Goal: Task Accomplishment & Management: Manage account settings

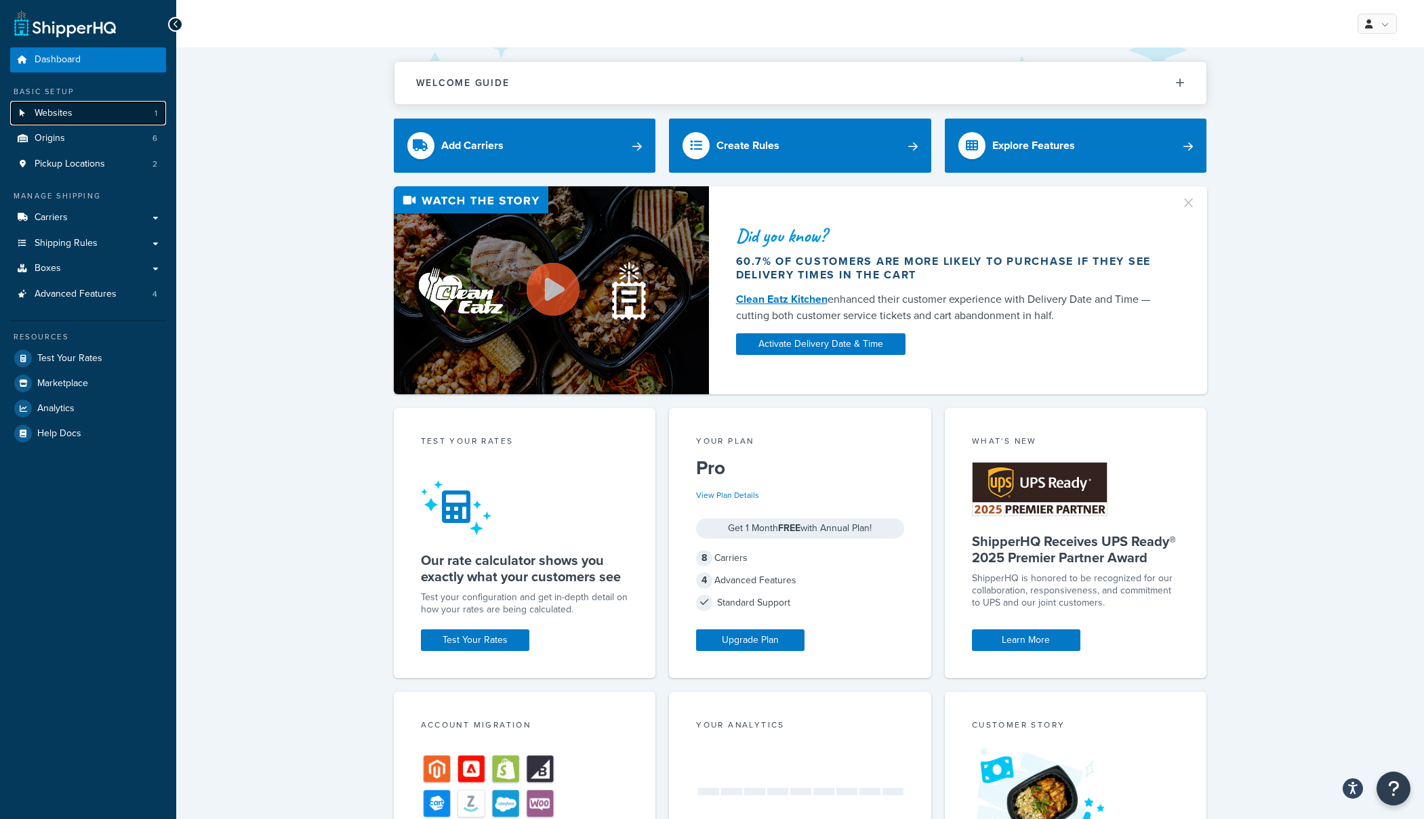
click at [98, 111] on link "Websites 1" at bounding box center [88, 113] width 156 height 25
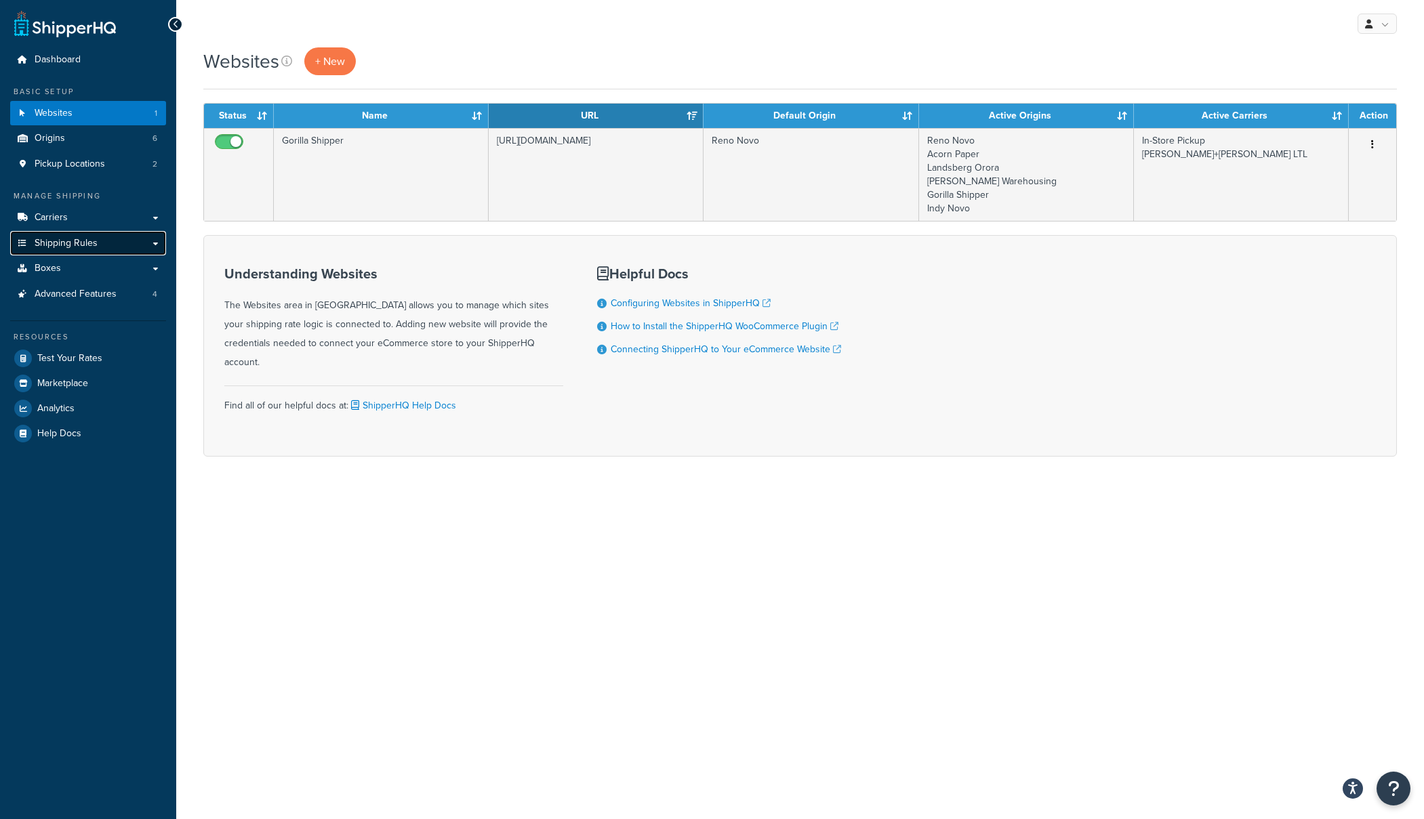
click at [68, 245] on span "Shipping Rules" at bounding box center [66, 244] width 63 height 12
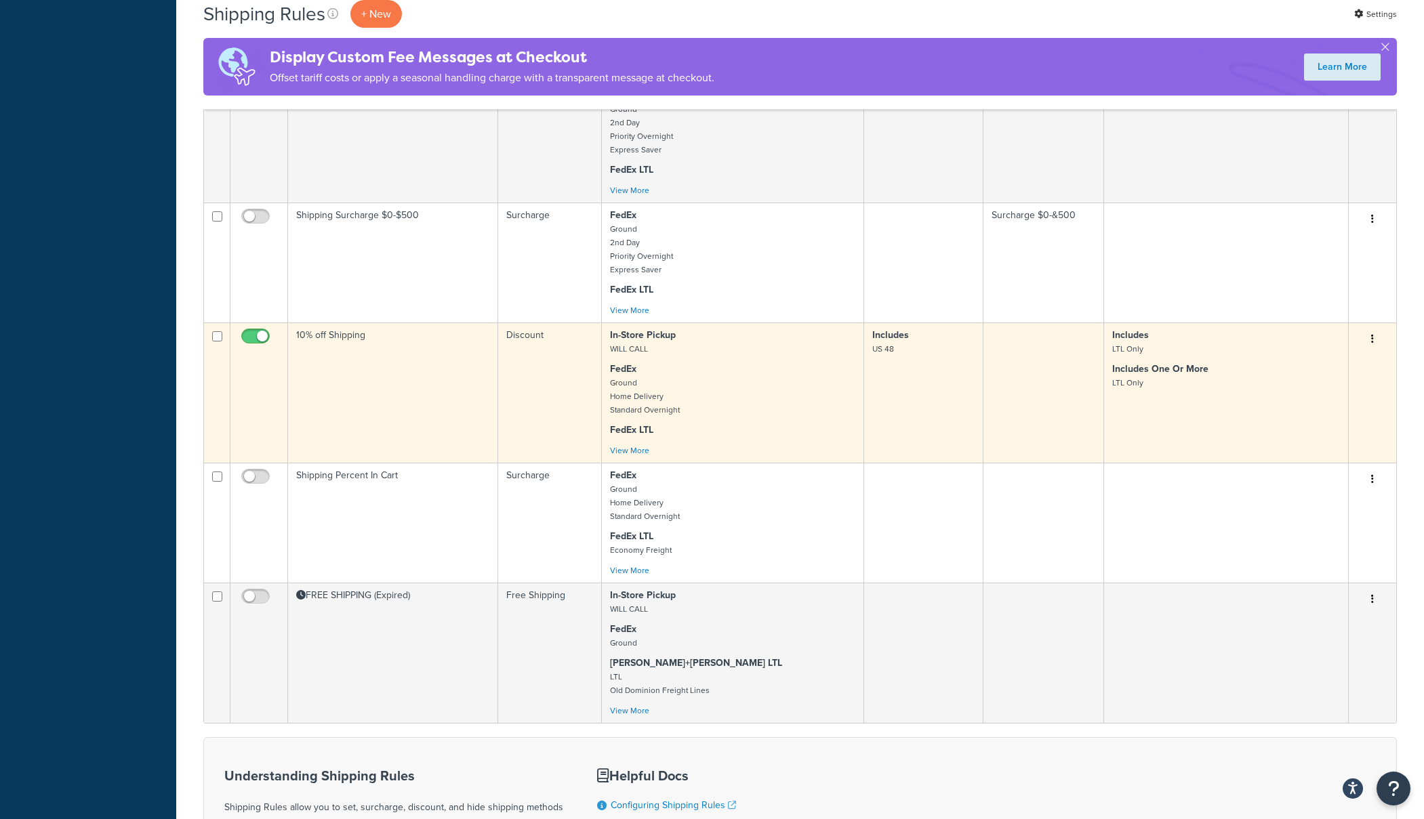
scroll to position [638, 0]
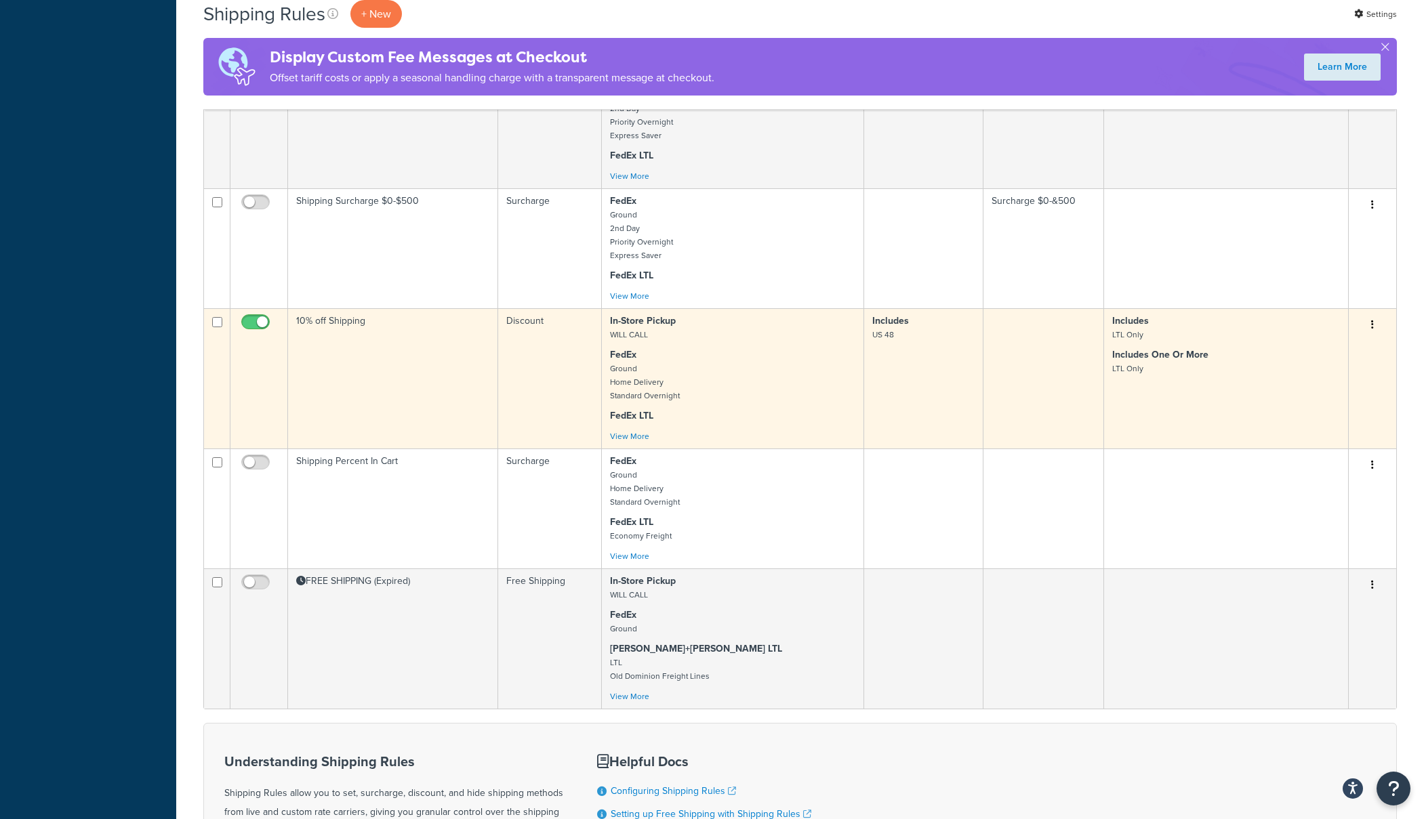
click at [379, 330] on td "10% off Shipping" at bounding box center [393, 378] width 210 height 140
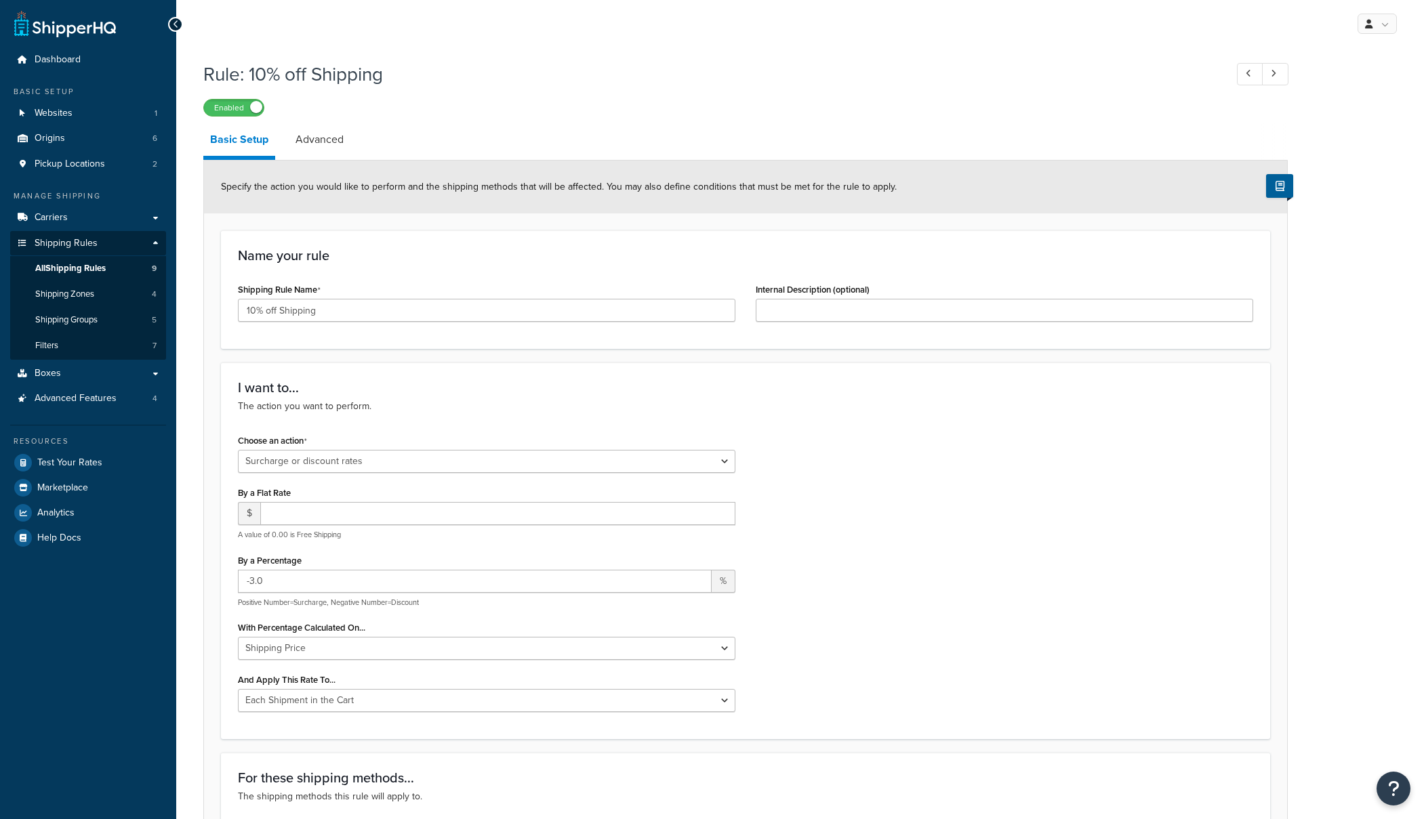
select select "SURCHARGE"
select select "CART"
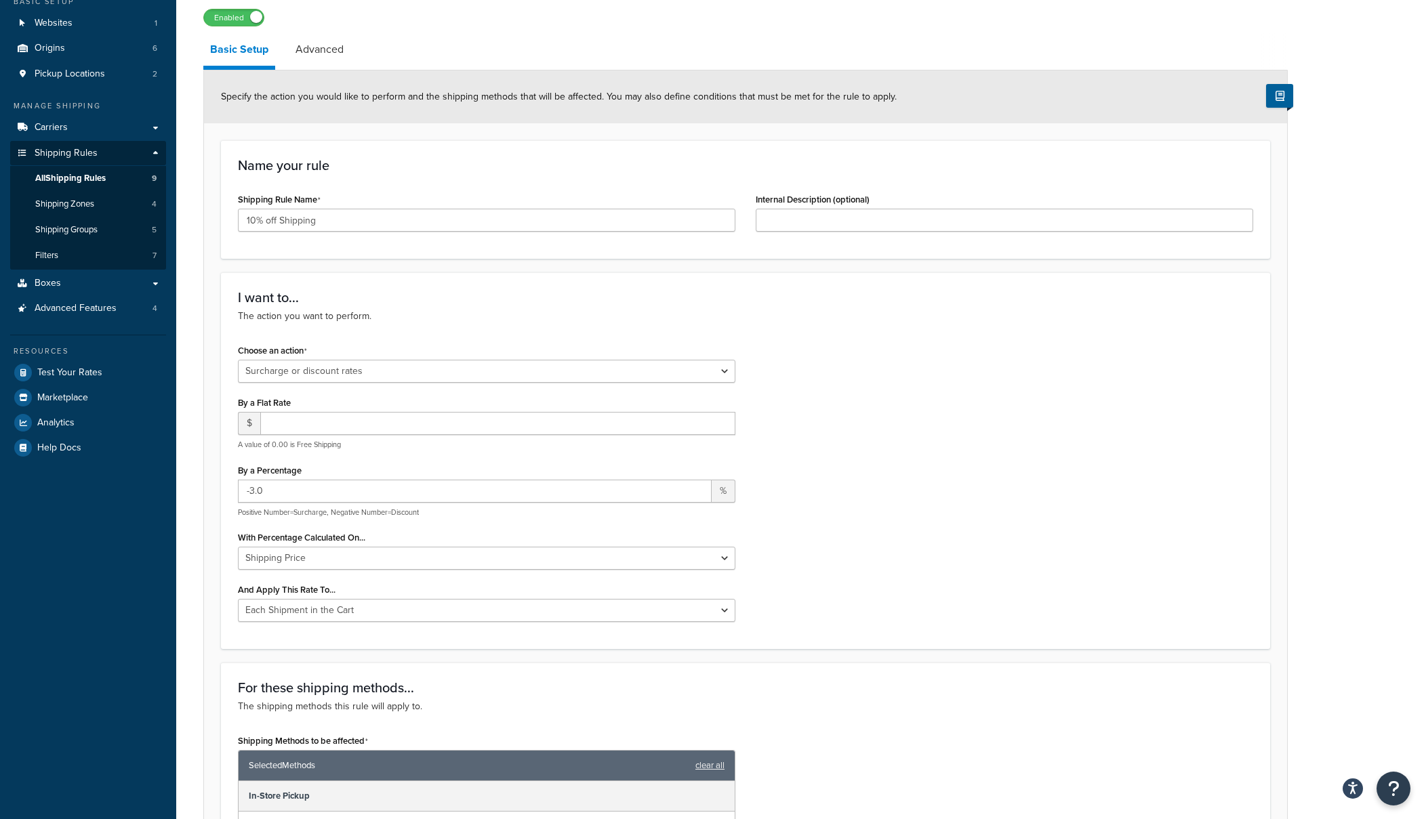
scroll to position [98, 0]
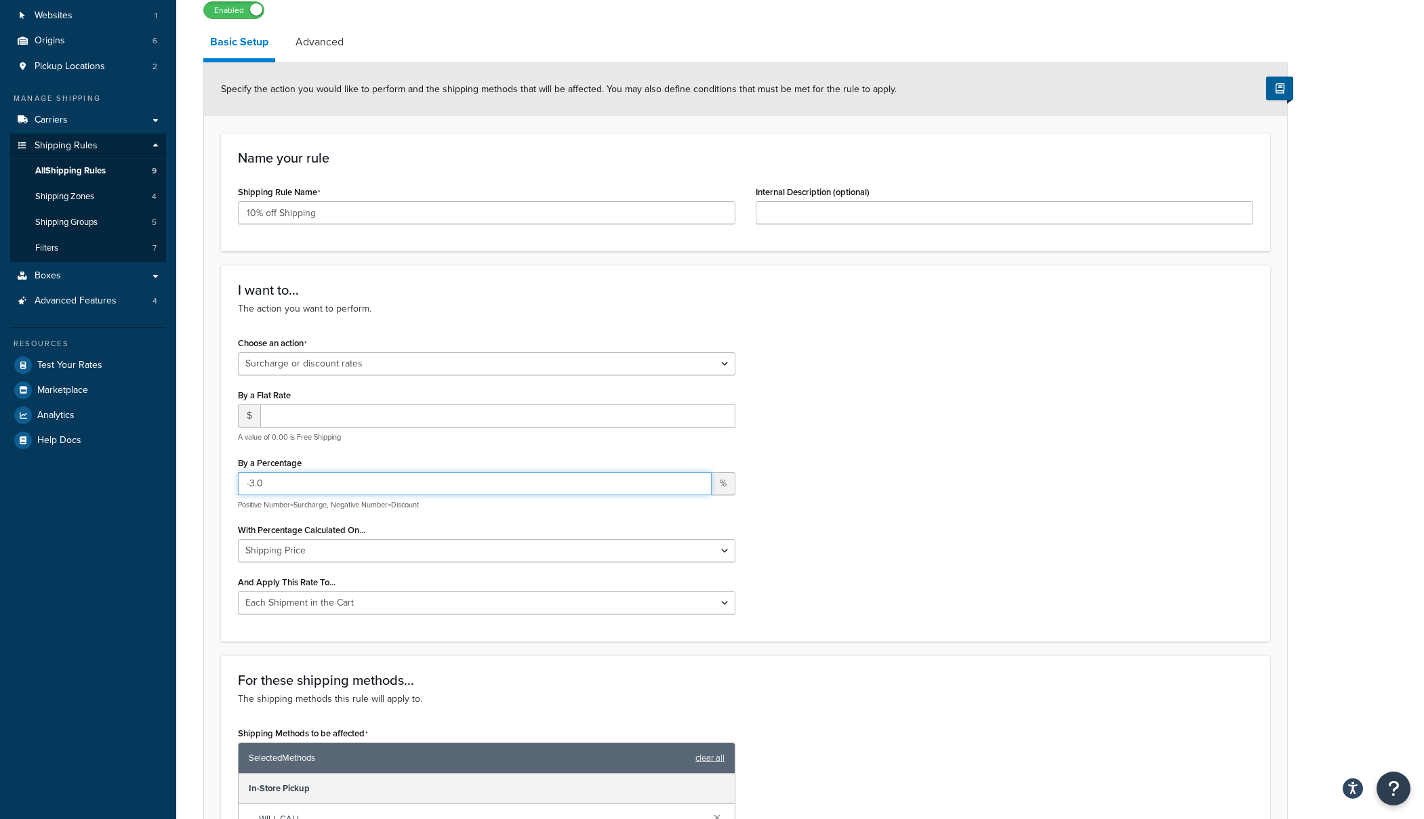
click at [261, 487] on input "-3.0" at bounding box center [475, 483] width 474 height 23
type input "-3"
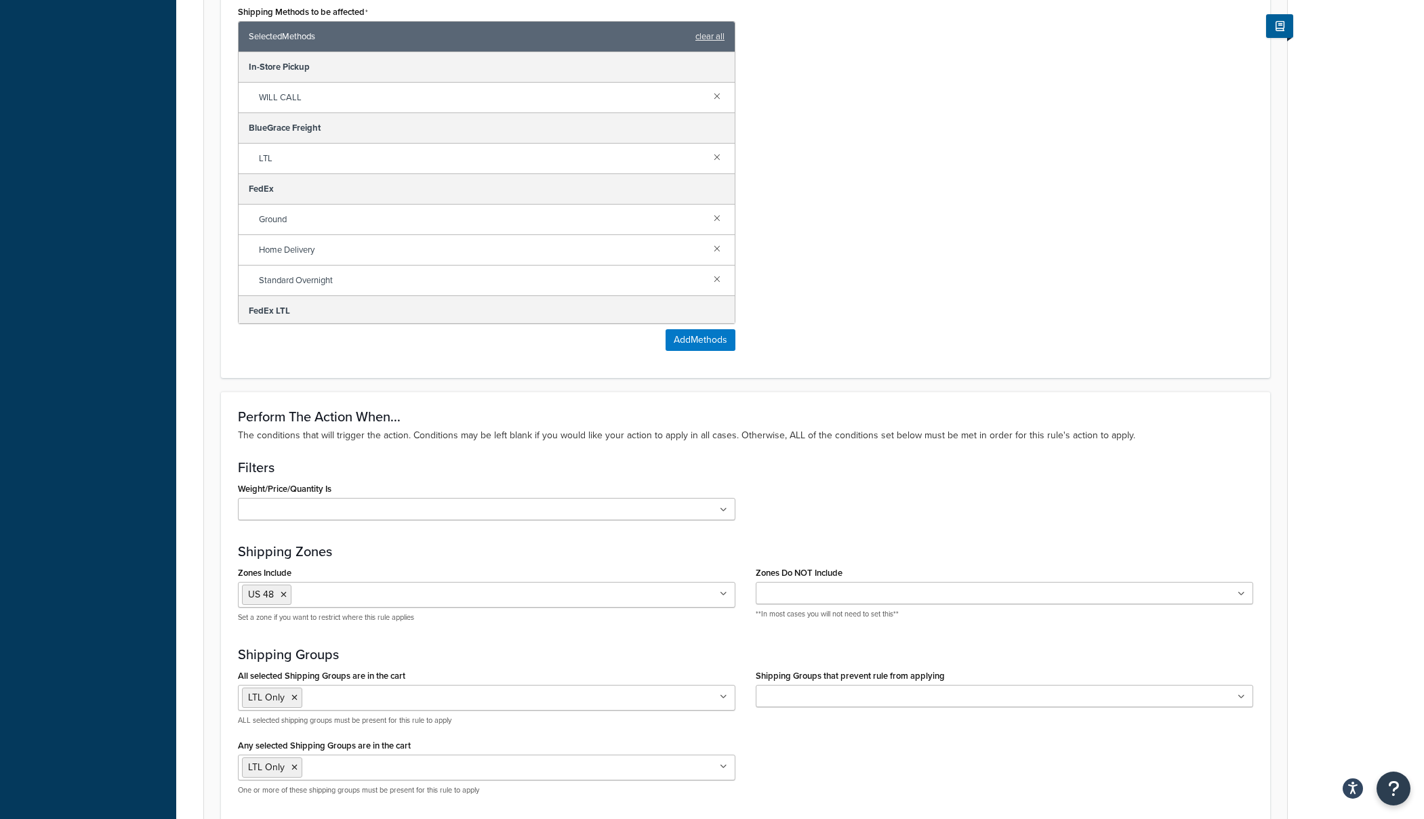
scroll to position [962, 0]
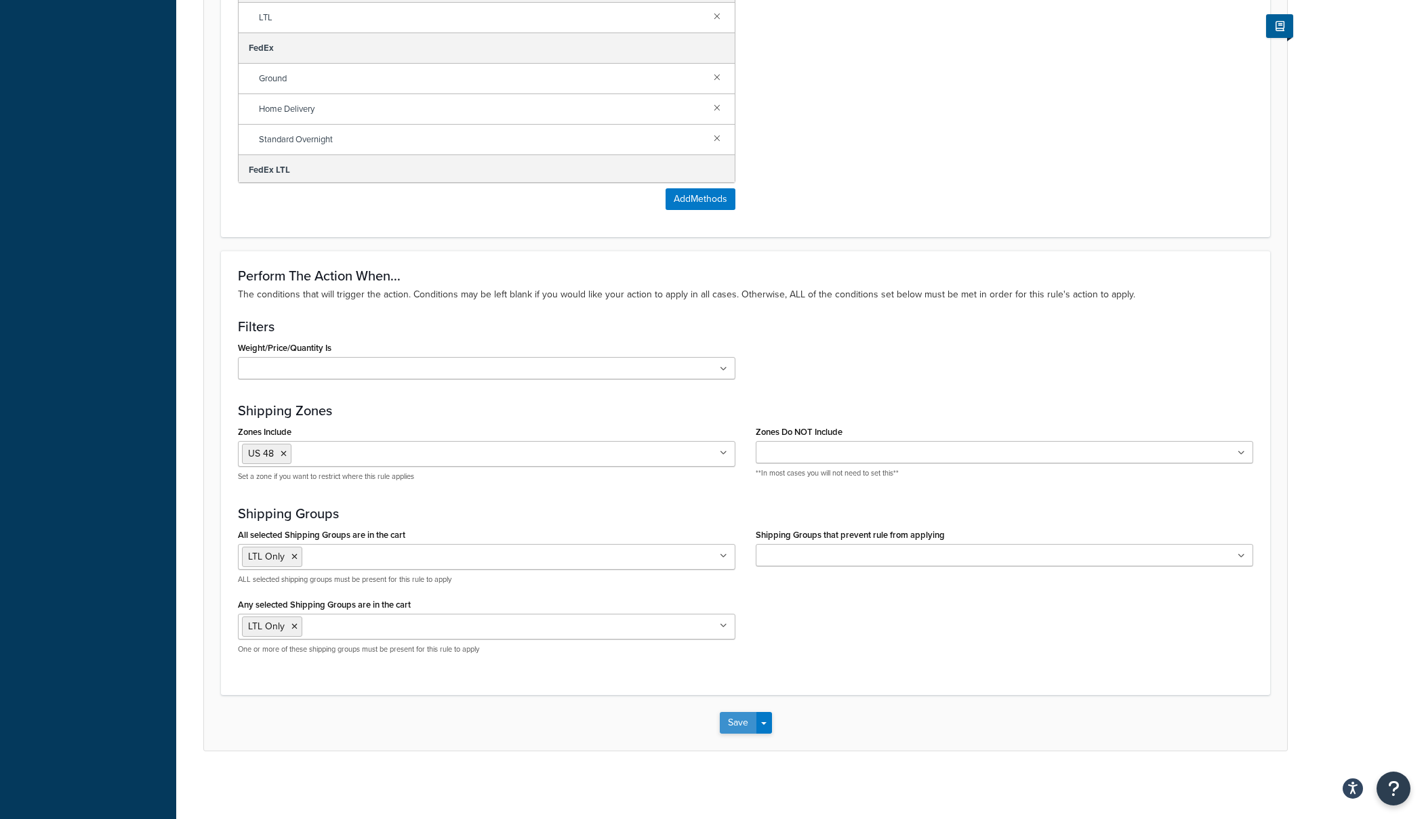
type input "-15"
click at [737, 721] on button "Save" at bounding box center [738, 723] width 37 height 22
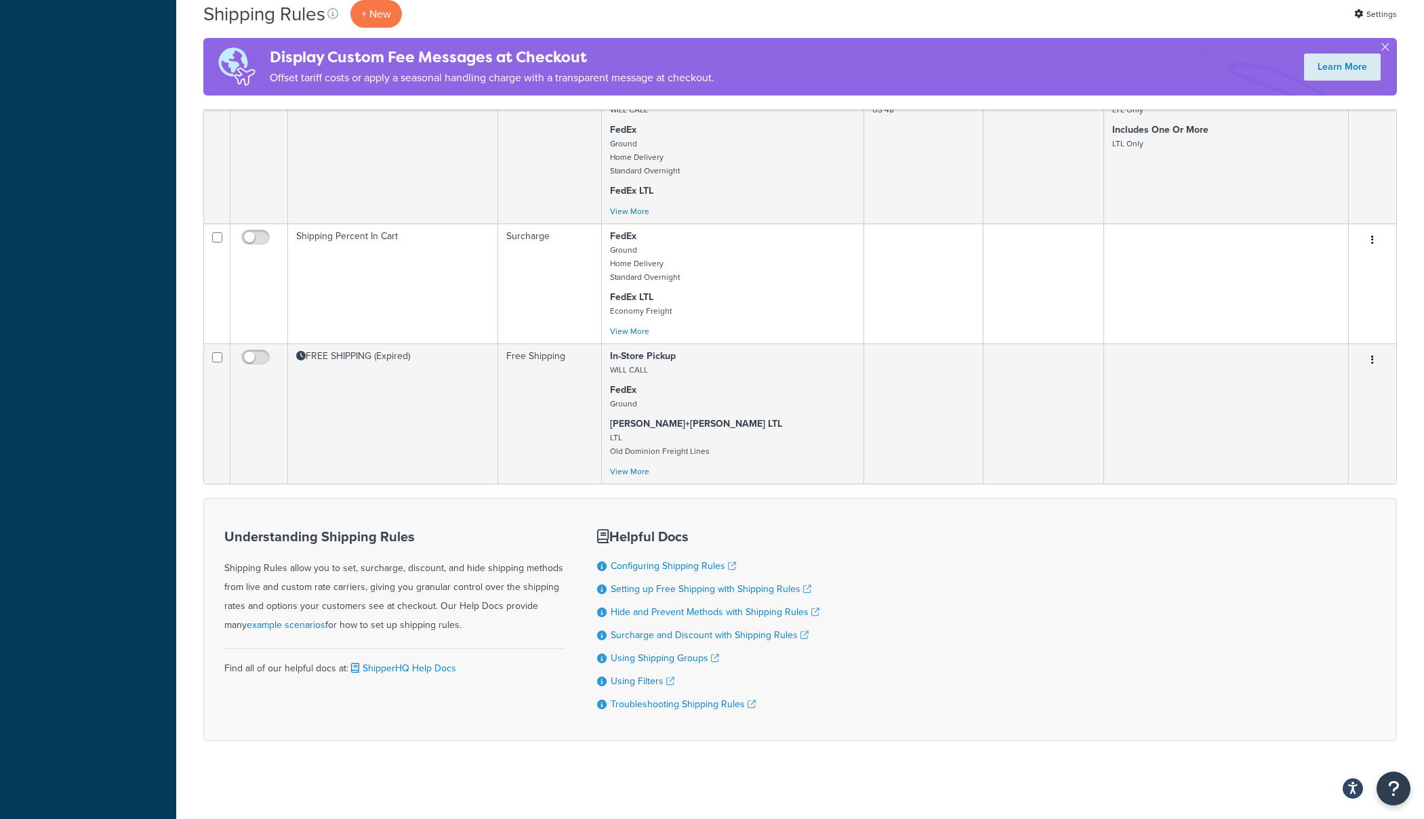
scroll to position [946, 0]
